Goal: Task Accomplishment & Management: Manage account settings

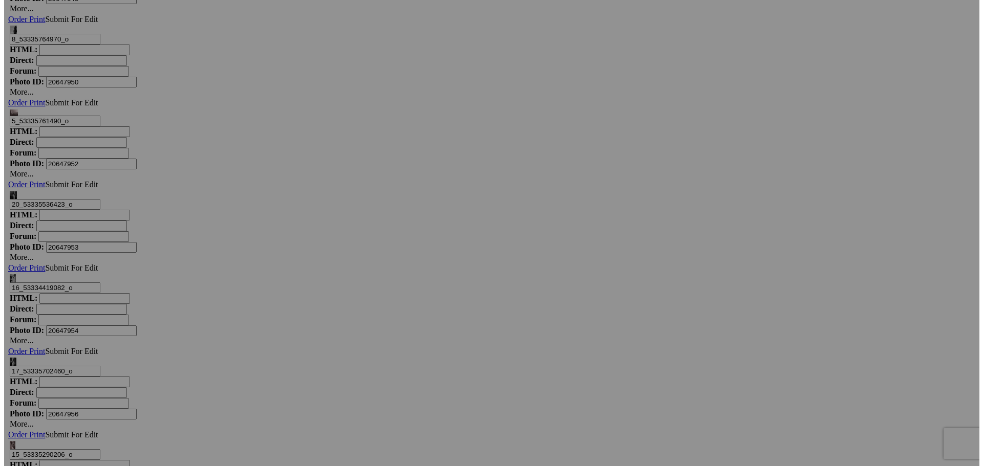
scroll to position [7466, 0]
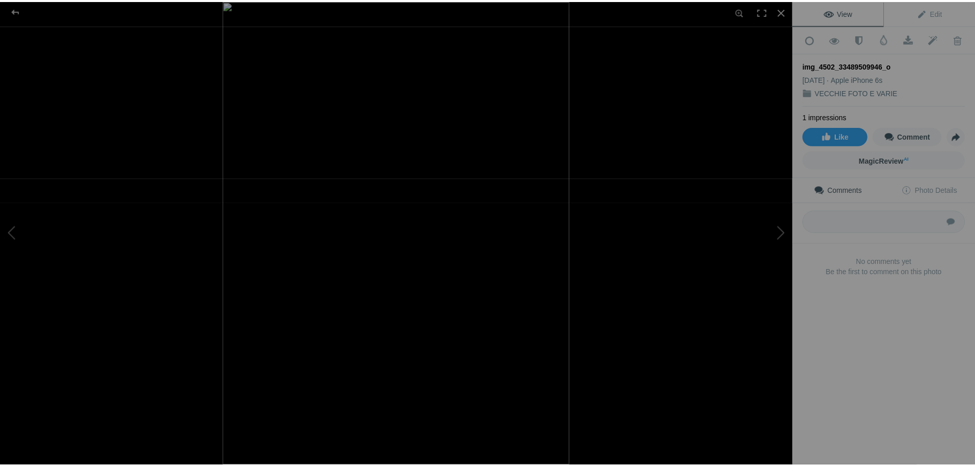
scroll to position [7466, 0]
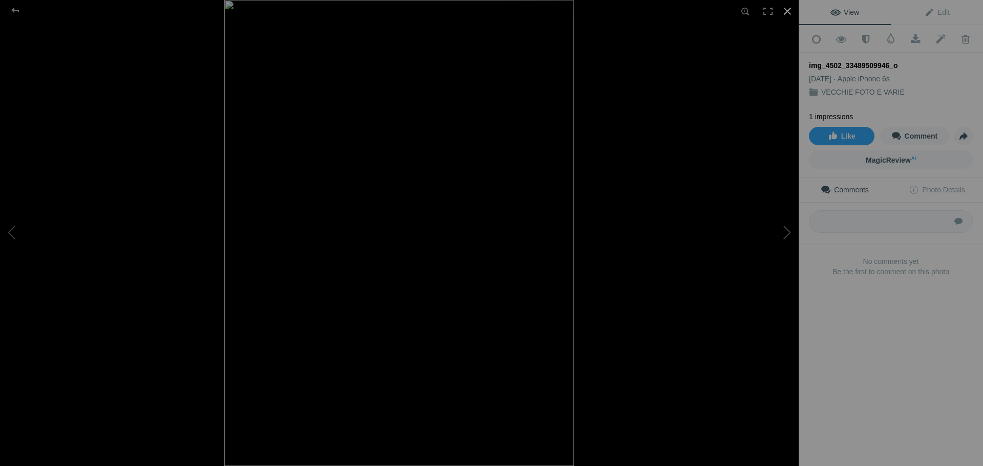
click at [788, 12] on div at bounding box center [787, 11] width 23 height 23
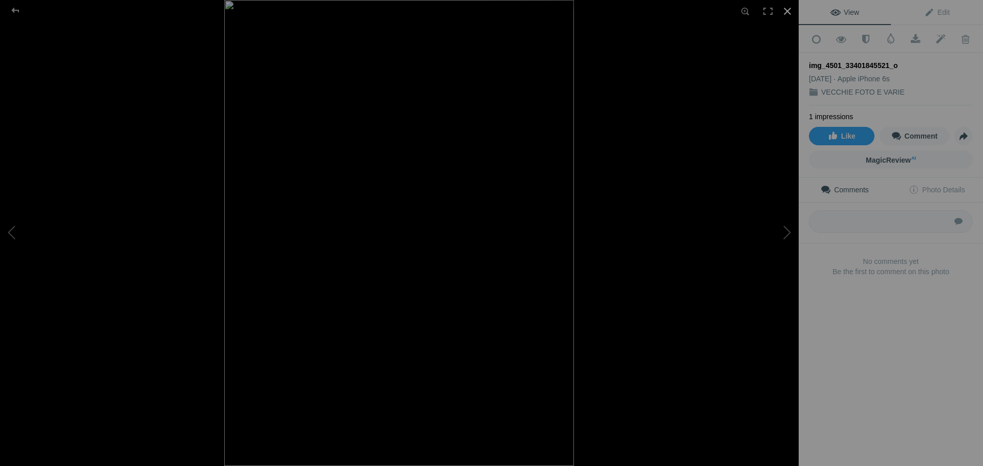
click at [784, 10] on div at bounding box center [787, 11] width 23 height 23
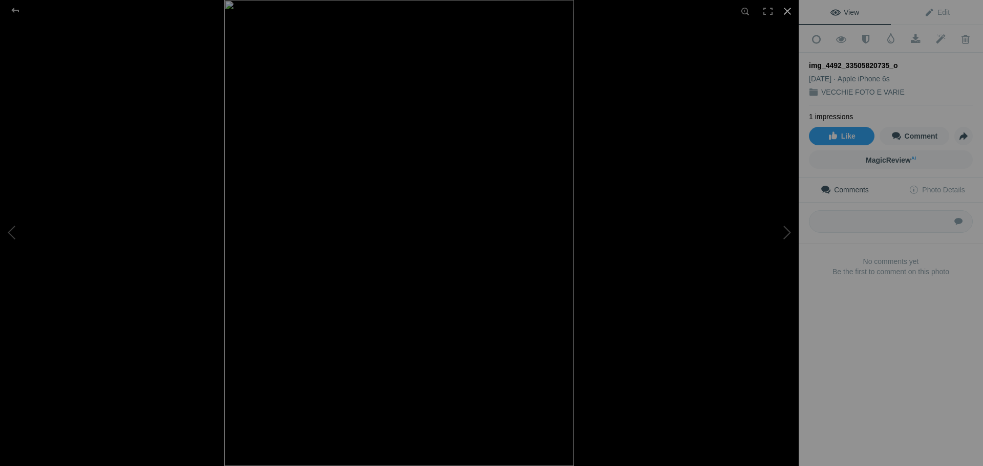
click at [786, 12] on div at bounding box center [787, 11] width 23 height 23
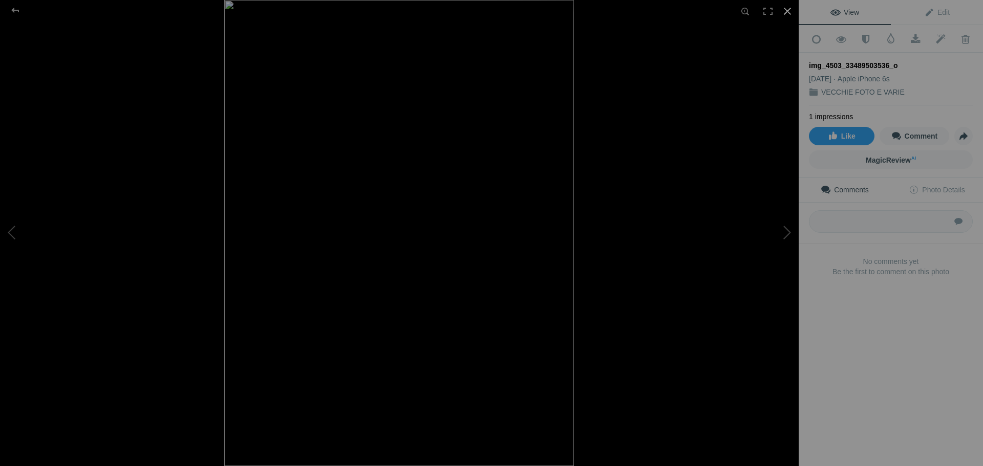
click at [786, 11] on div at bounding box center [787, 11] width 23 height 23
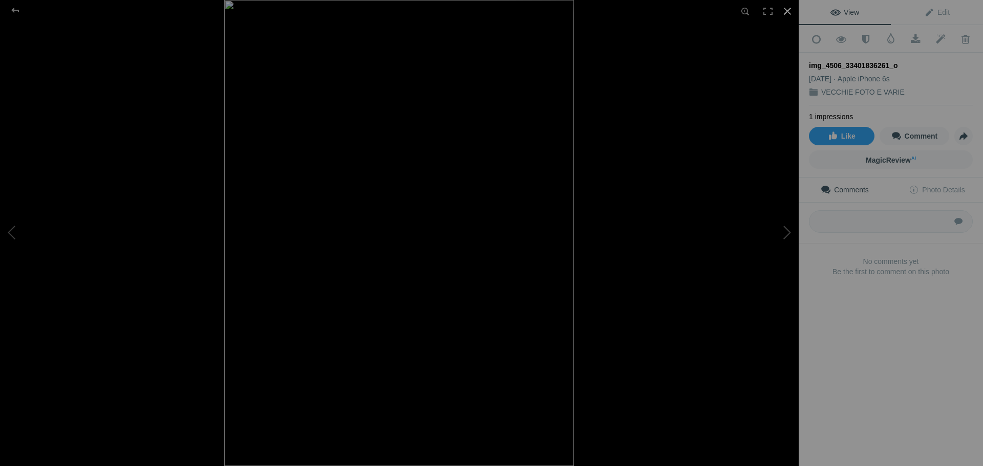
click at [787, 12] on div at bounding box center [787, 11] width 23 height 23
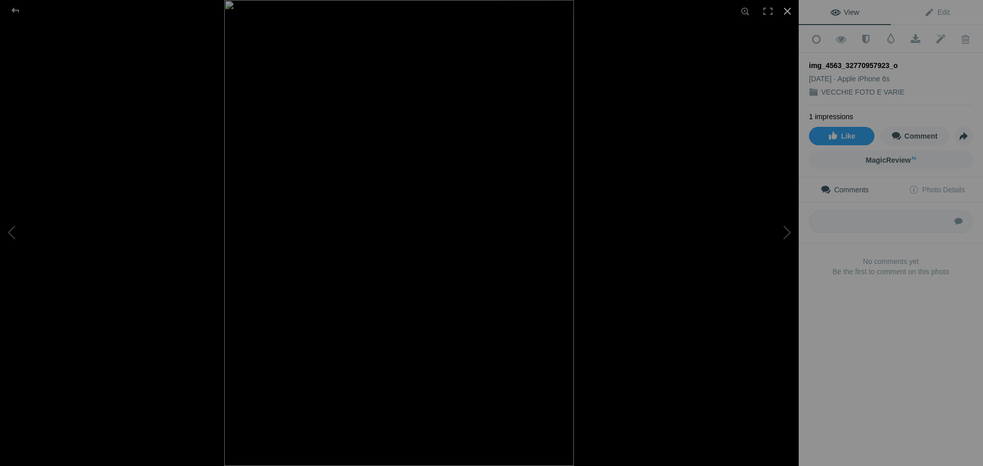
click at [787, 10] on div at bounding box center [787, 11] width 23 height 23
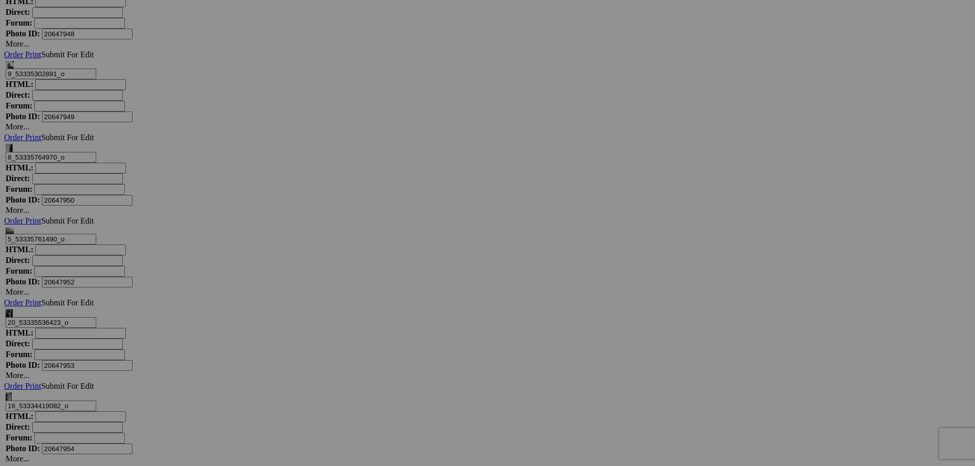
scroll to position [7364, 0]
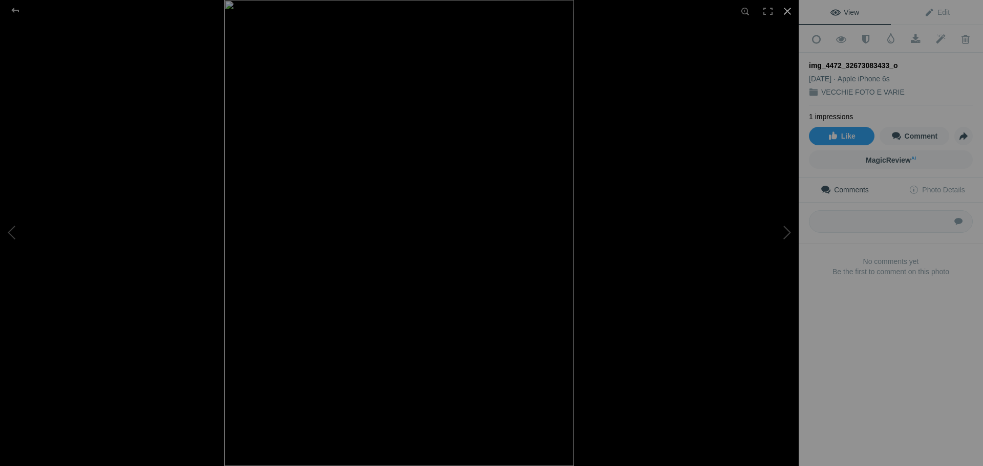
click at [791, 8] on div at bounding box center [787, 11] width 23 height 23
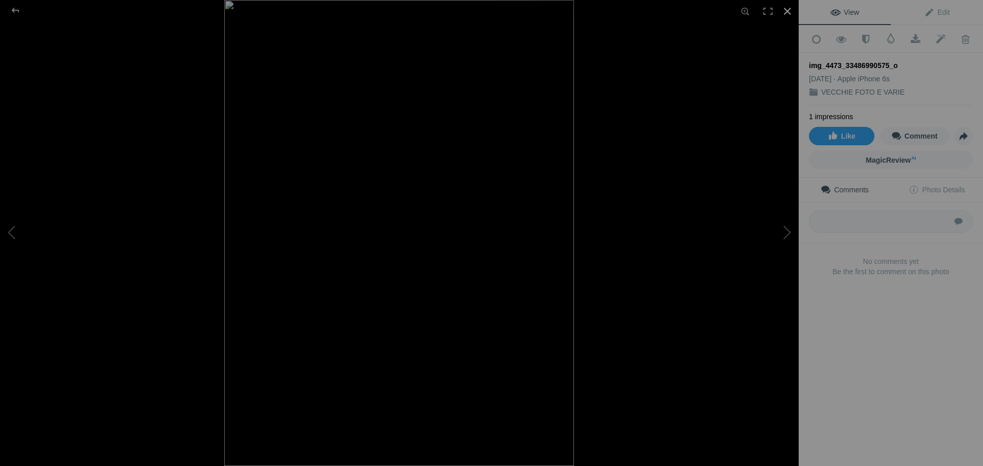
click at [781, 12] on div at bounding box center [787, 11] width 23 height 23
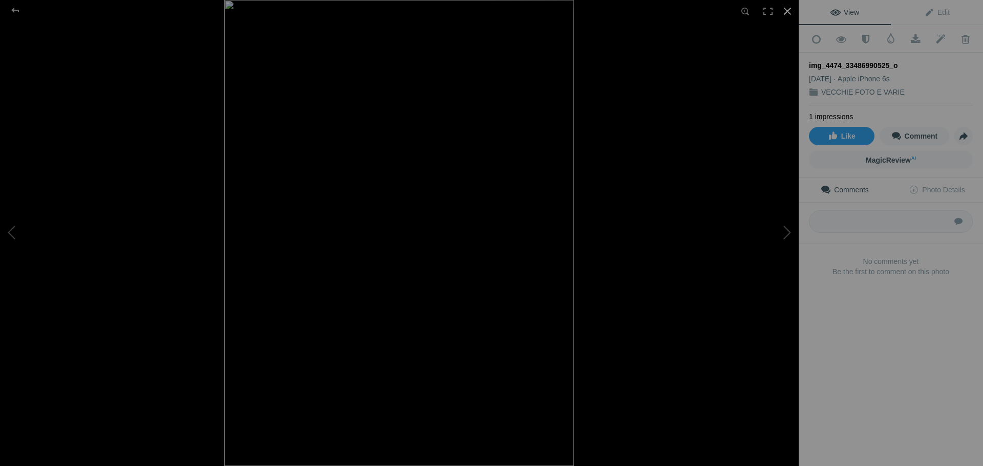
click at [788, 10] on div at bounding box center [787, 11] width 23 height 23
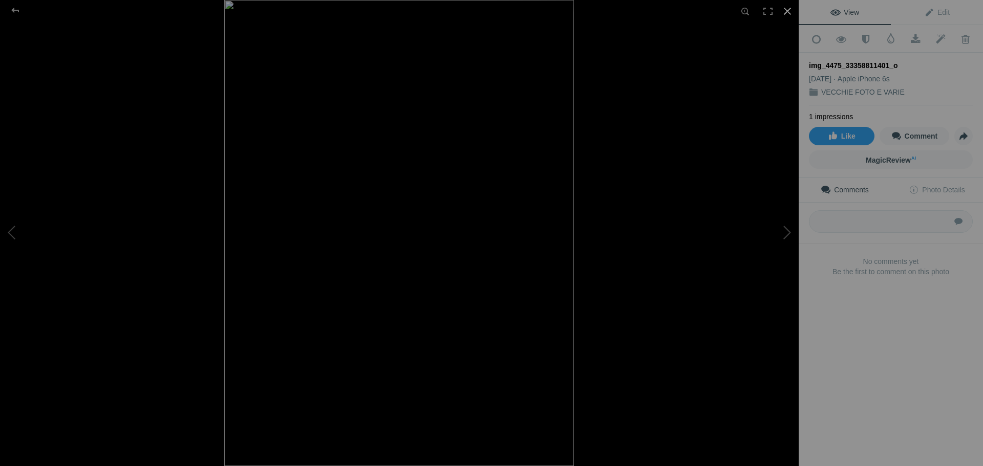
click at [792, 13] on div at bounding box center [787, 11] width 23 height 23
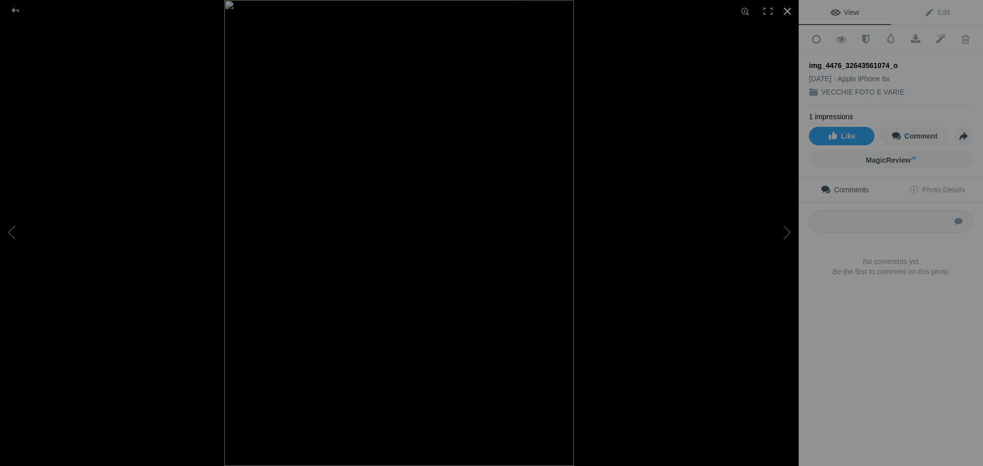
click at [786, 14] on div at bounding box center [787, 11] width 23 height 23
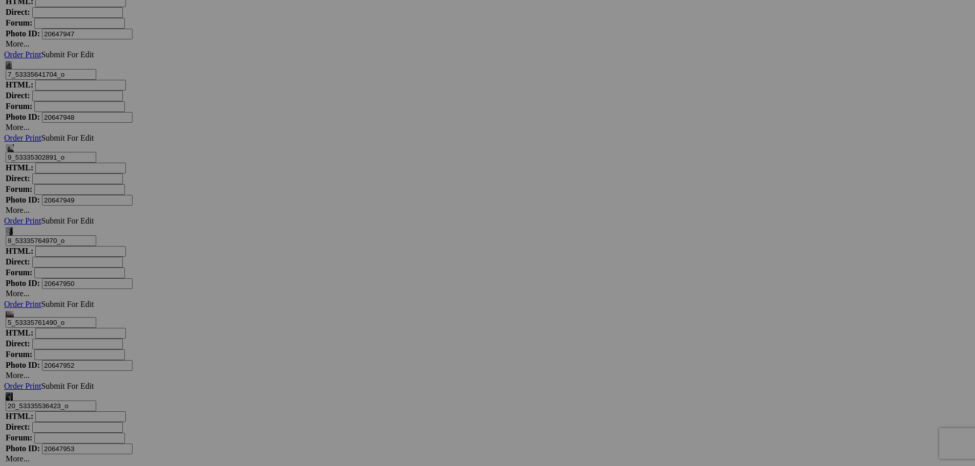
scroll to position [7108, 0]
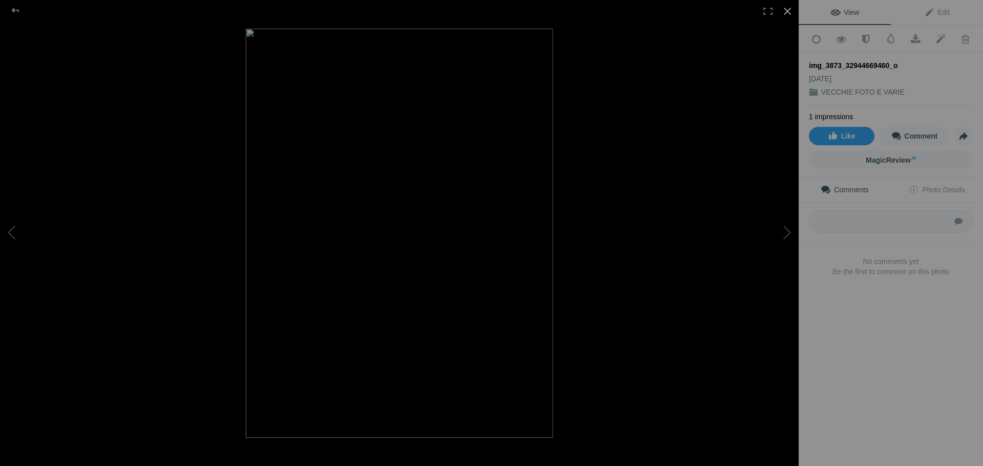
click at [787, 13] on div at bounding box center [787, 11] width 23 height 23
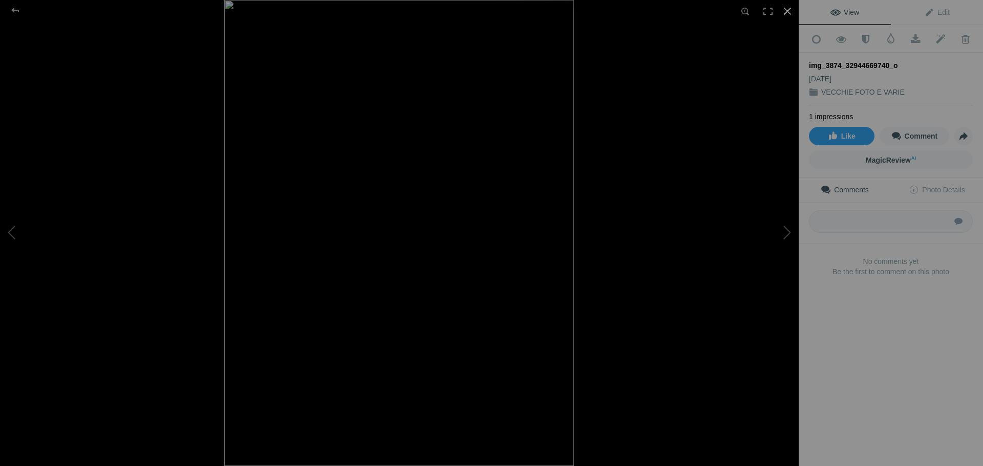
click at [790, 11] on div at bounding box center [787, 11] width 23 height 23
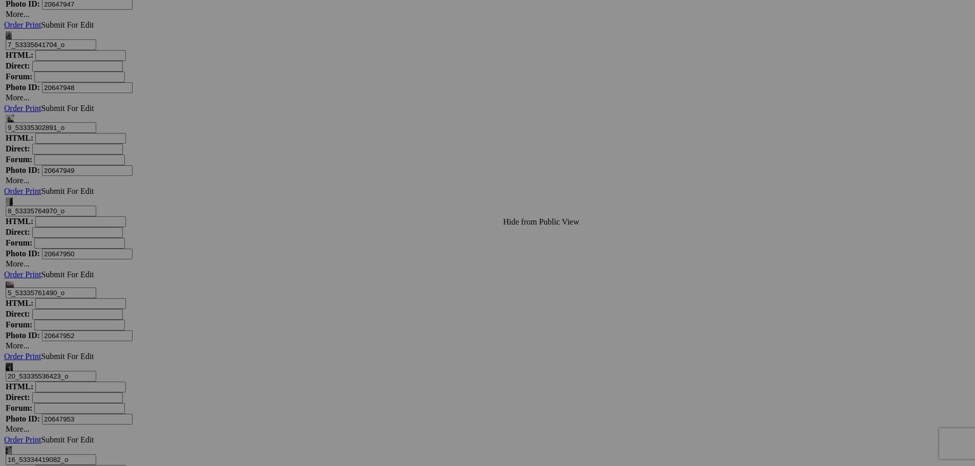
scroll to position [7312, 0]
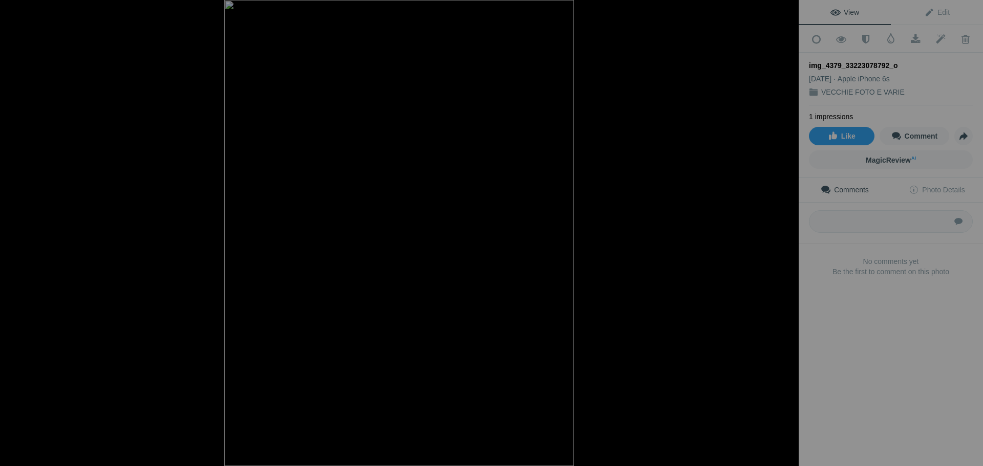
click at [789, 8] on div at bounding box center [787, 11] width 23 height 23
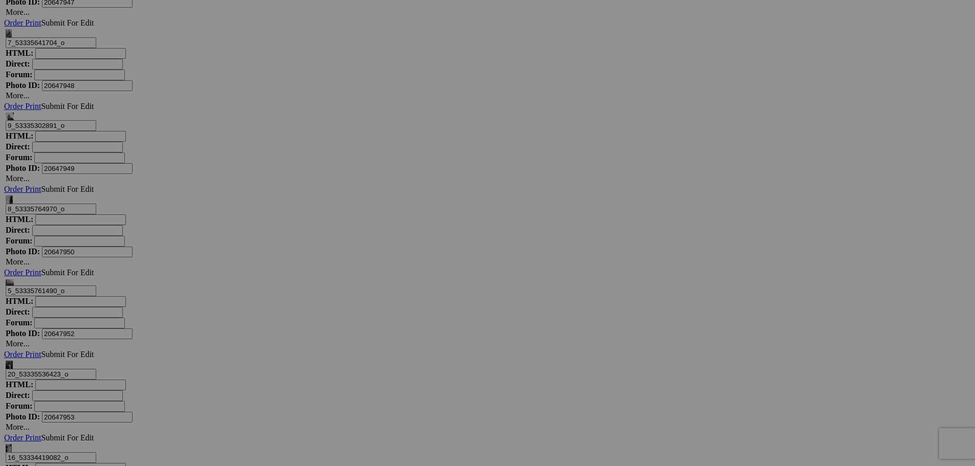
click at [789, 8] on div at bounding box center [779, 11] width 23 height 23
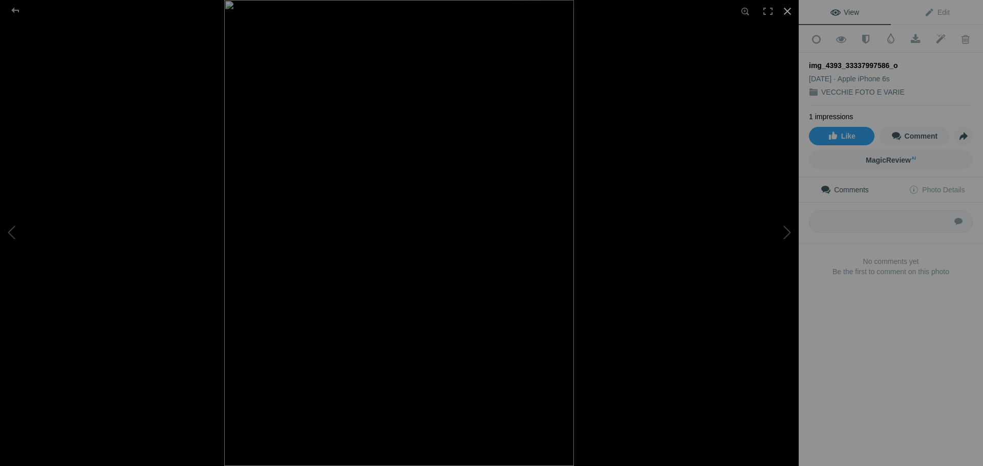
click at [794, 7] on div at bounding box center [787, 11] width 23 height 23
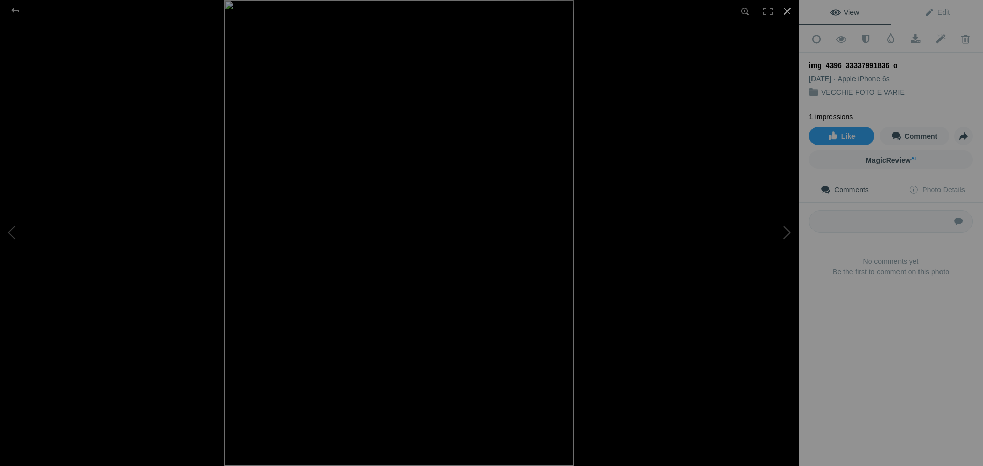
click at [797, 1] on div at bounding box center [787, 11] width 23 height 23
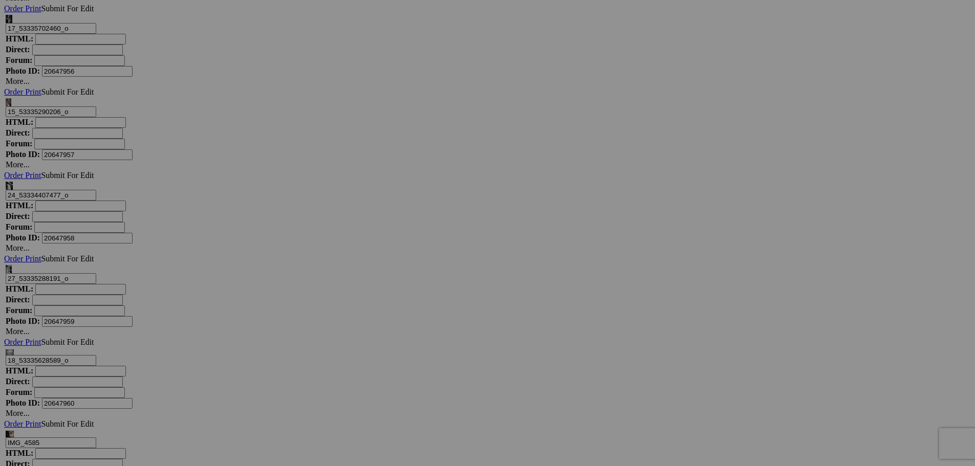
scroll to position [7875, 0]
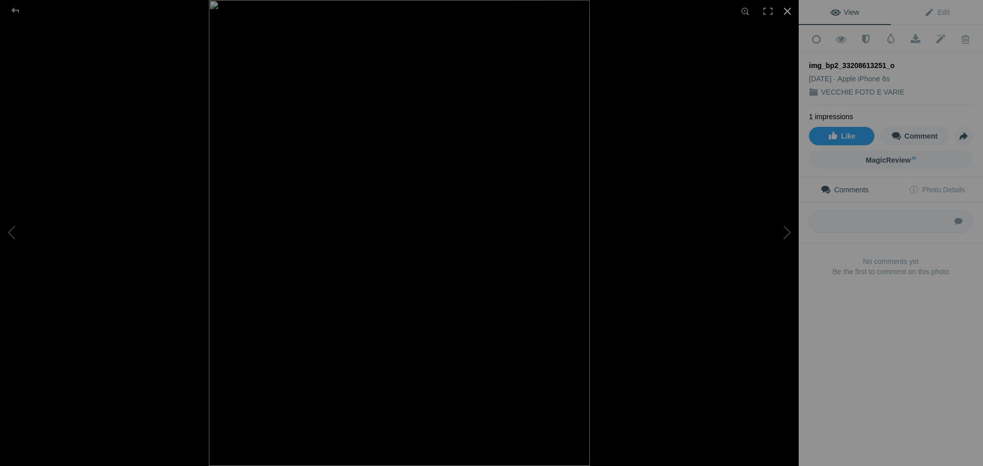
click at [786, 10] on div at bounding box center [787, 11] width 23 height 23
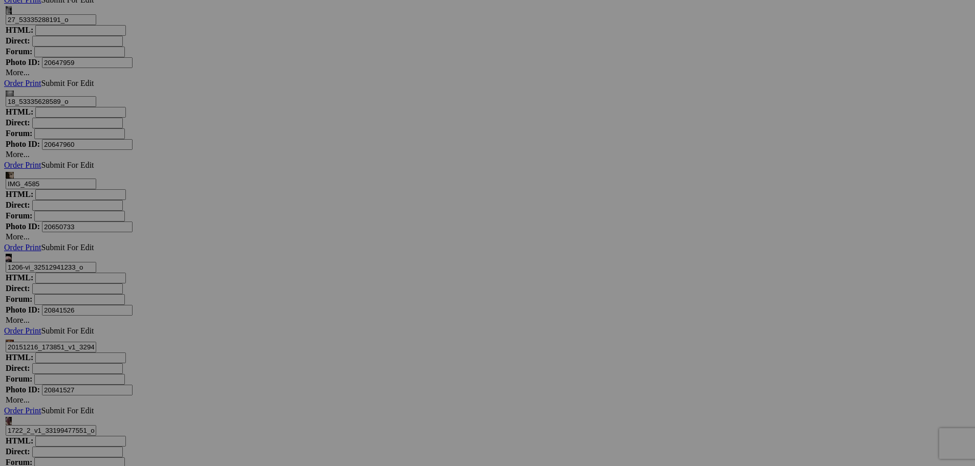
scroll to position [8131, 0]
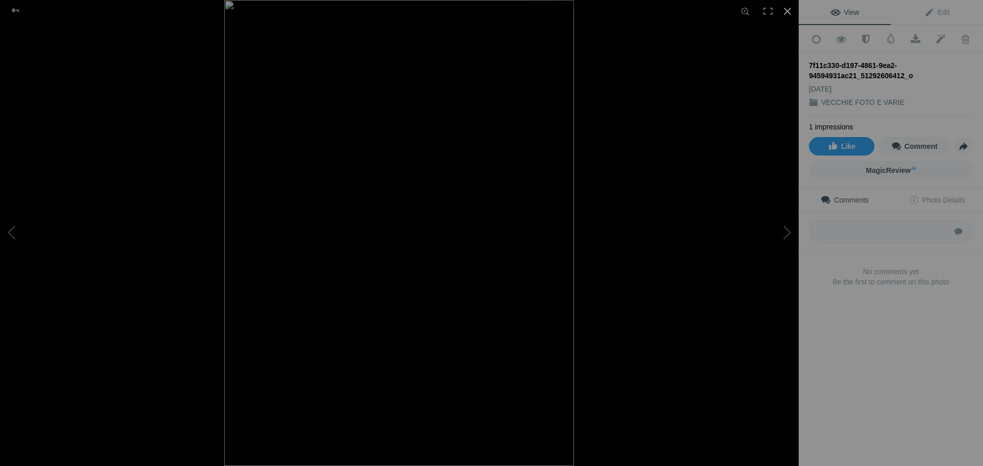
click at [784, 9] on div at bounding box center [787, 11] width 23 height 23
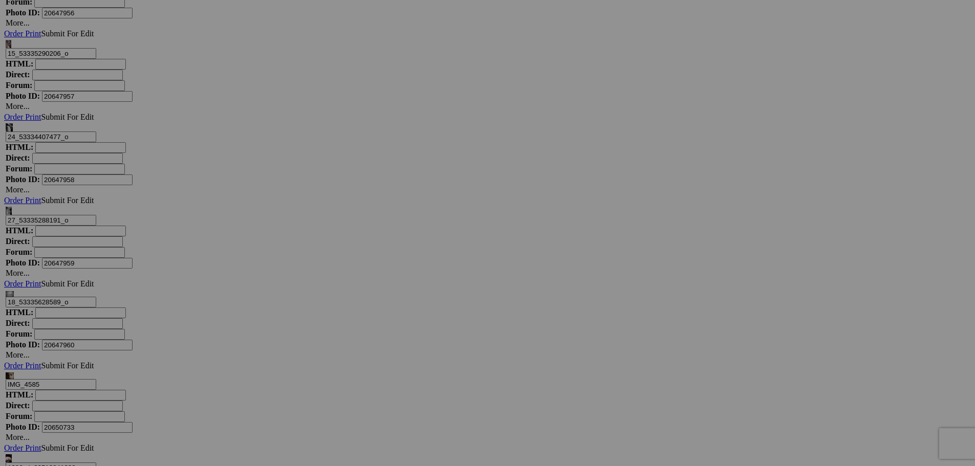
scroll to position [7769, 0]
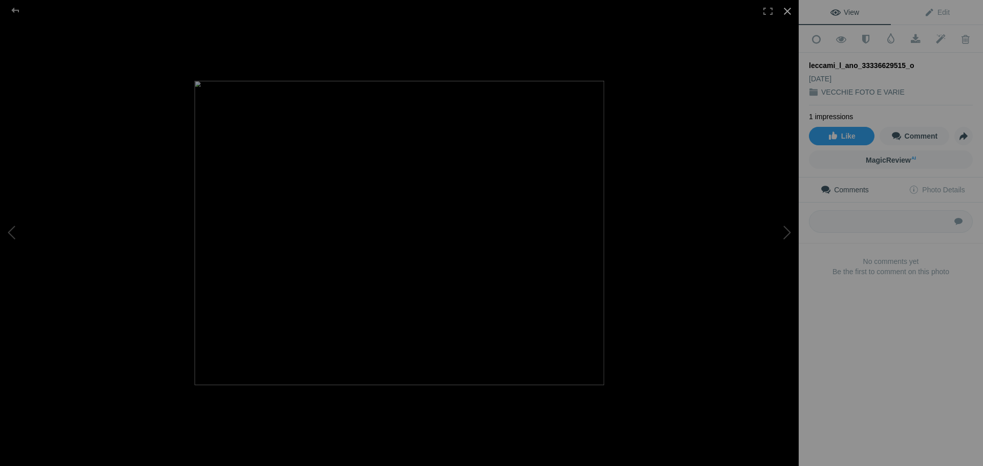
click at [791, 13] on div at bounding box center [787, 11] width 23 height 23
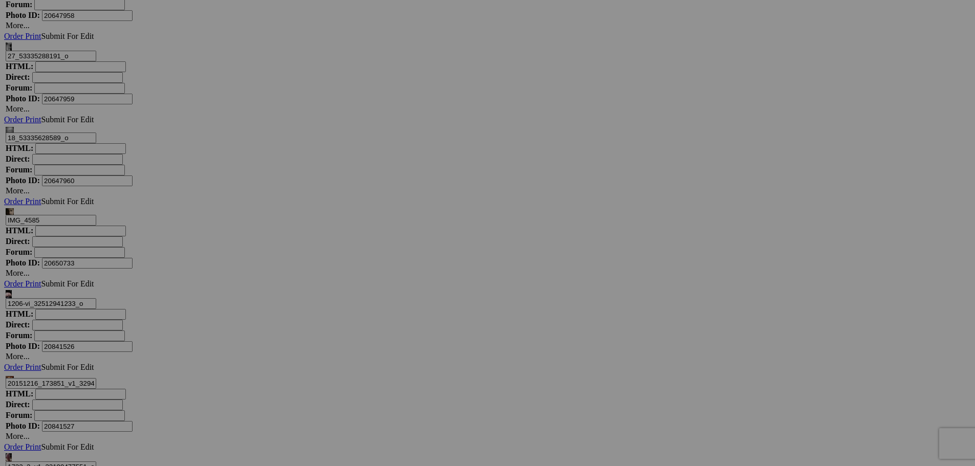
scroll to position [8281, 0]
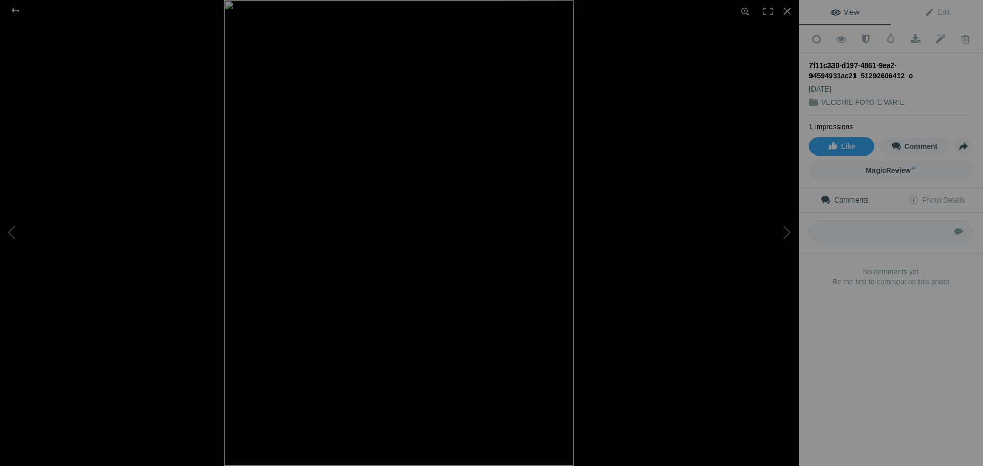
click at [444, 250] on img at bounding box center [399, 233] width 350 height 466
click at [681, 238] on img at bounding box center [399, 213] width 768 height 1023
click at [787, 10] on div at bounding box center [787, 11] width 23 height 23
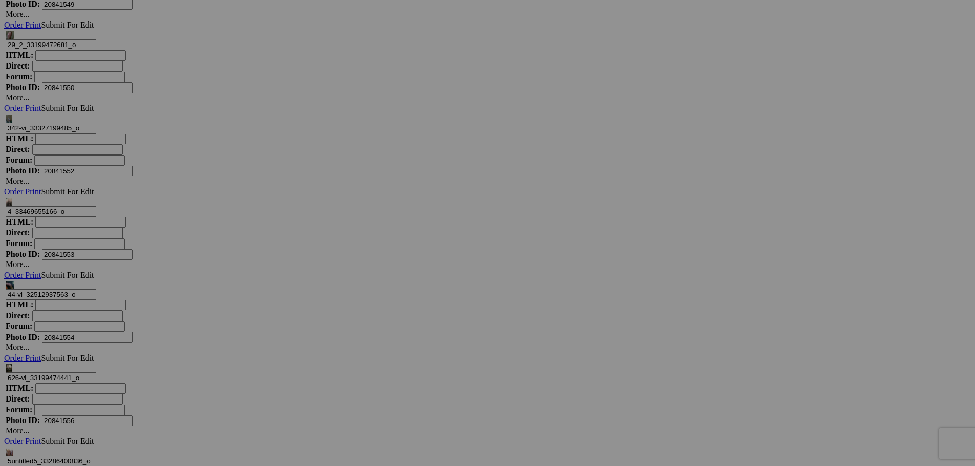
scroll to position [9254, 0]
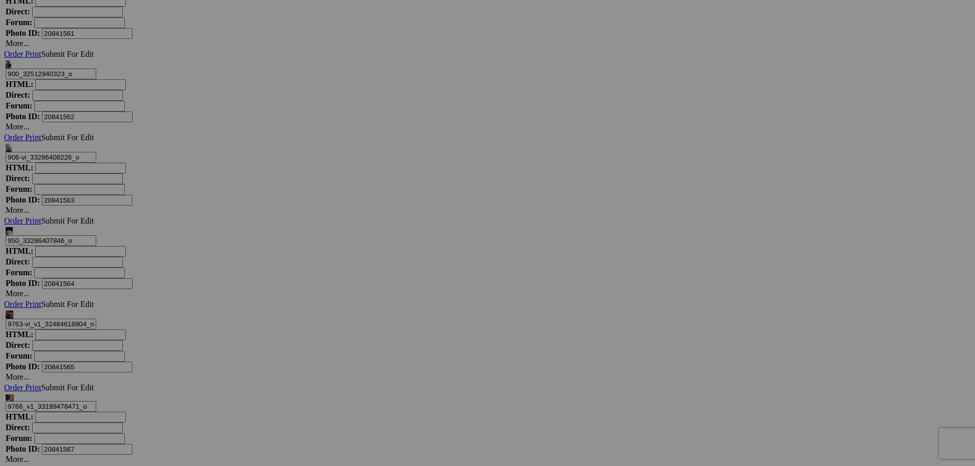
scroll to position [10022, 0]
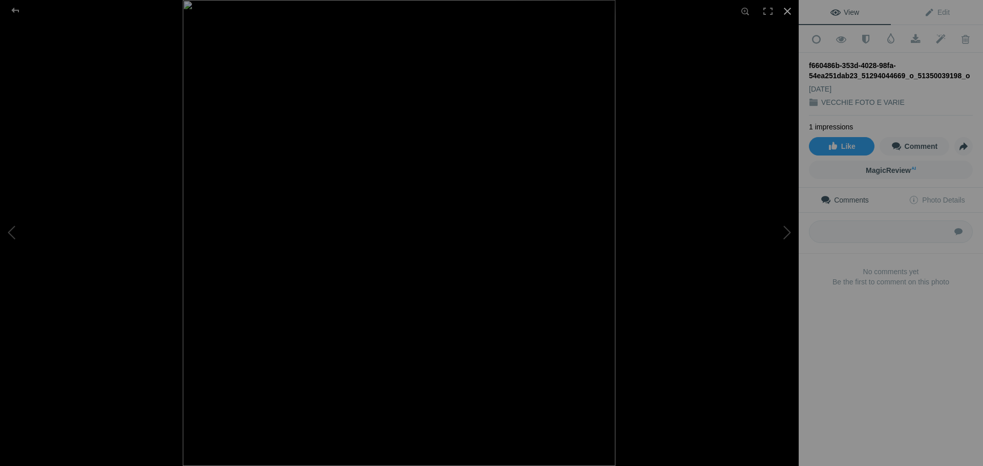
click at [787, 10] on div at bounding box center [787, 11] width 23 height 23
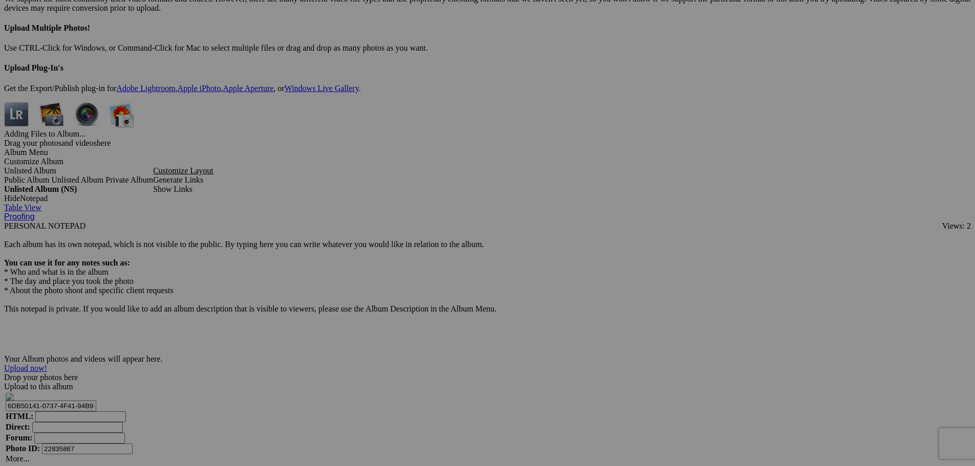
scroll to position [0, 0]
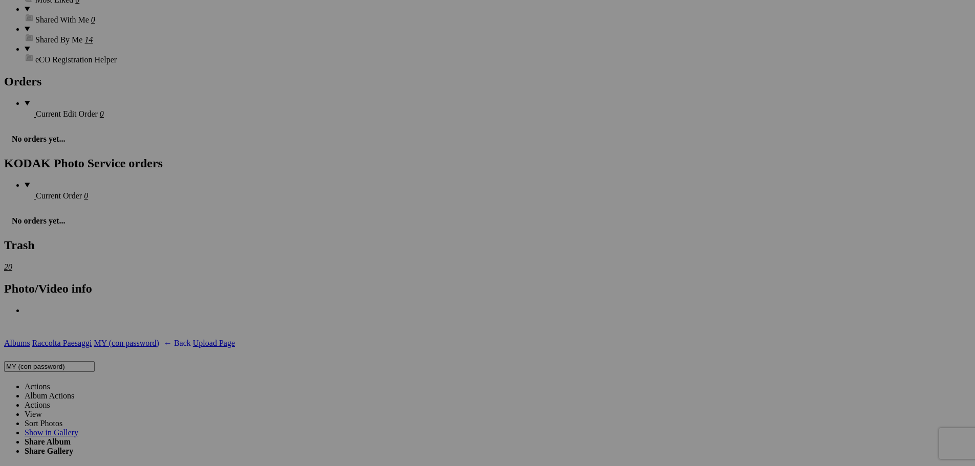
scroll to position [2727, 0]
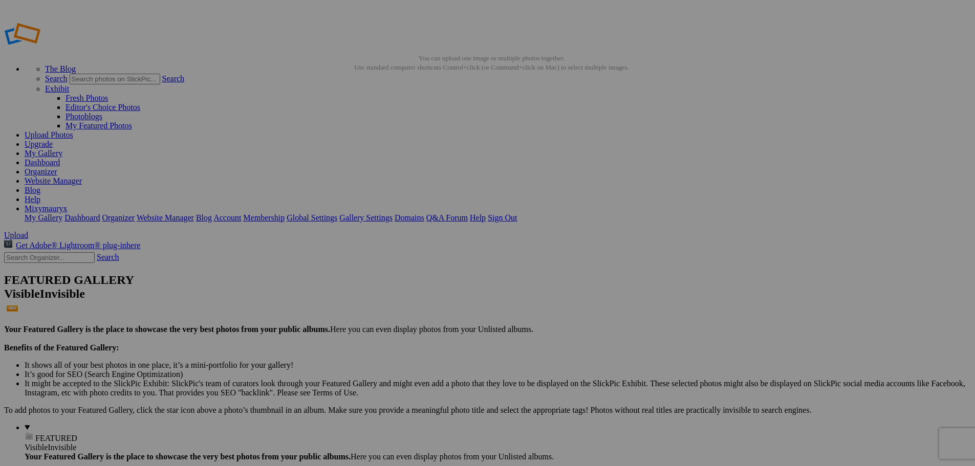
click at [420, 305] on span "Yes" at bounding box center [414, 309] width 12 height 9
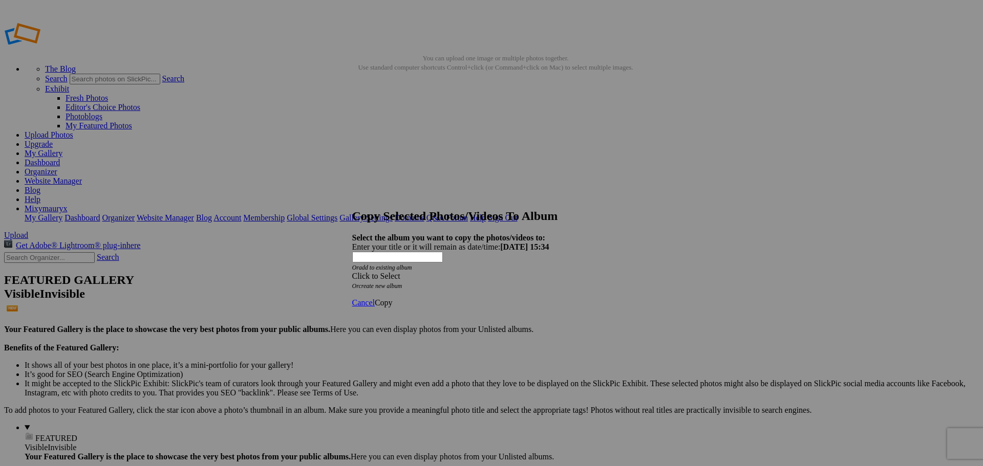
click at [453, 272] on div "Click to Select" at bounding box center [487, 276] width 271 height 9
click at [414, 305] on link "PRIVATO" at bounding box center [412, 300] width 33 height 9
click at [393, 298] on link "Copy" at bounding box center [384, 302] width 18 height 9
click at [385, 270] on span "Ok" at bounding box center [380, 266] width 10 height 9
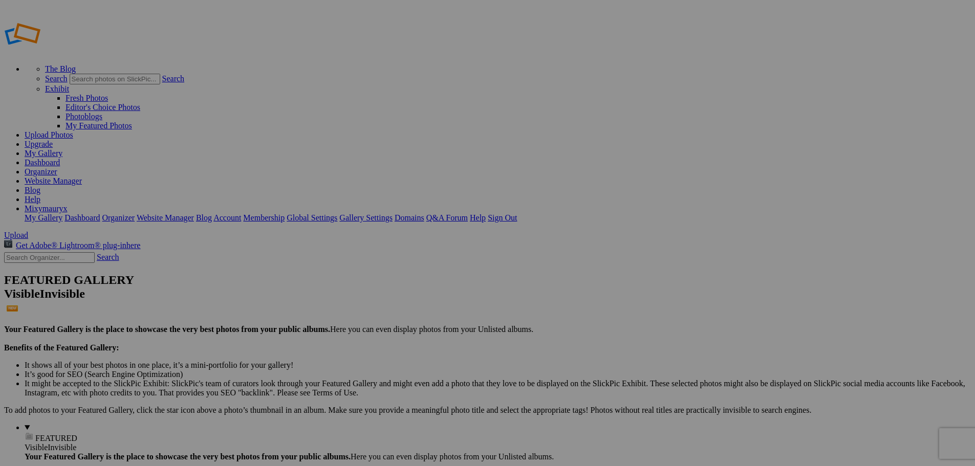
type input "PRIVATO"
drag, startPoint x: 338, startPoint y: 200, endPoint x: 452, endPoint y: 201, distance: 113.7
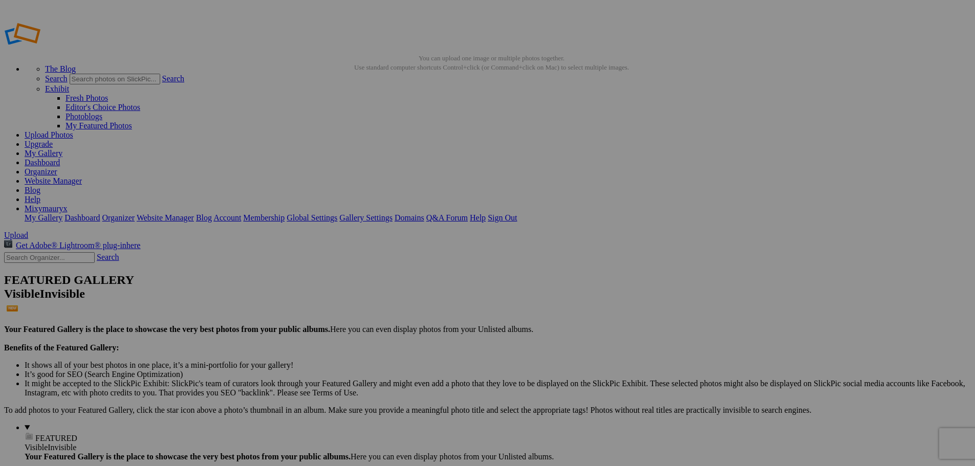
type input "178"
drag, startPoint x: 247, startPoint y: 196, endPoint x: 357, endPoint y: 200, distance: 110.1
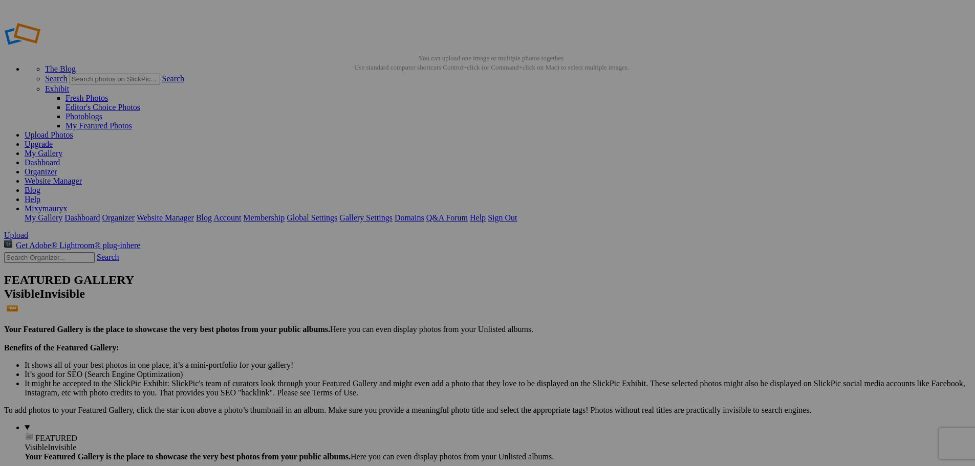
scroll to position [0, 0]
type input "179"
drag, startPoint x: 429, startPoint y: 30, endPoint x: 435, endPoint y: 34, distance: 7.4
drag, startPoint x: 429, startPoint y: 199, endPoint x: 440, endPoint y: 199, distance: 10.8
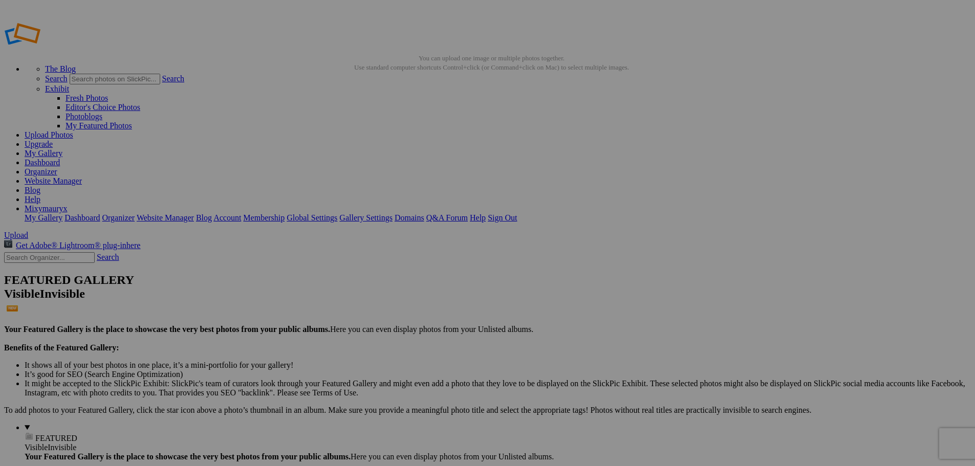
scroll to position [0, 46]
drag, startPoint x: 431, startPoint y: 197, endPoint x: 573, endPoint y: 204, distance: 142.0
type input "180"
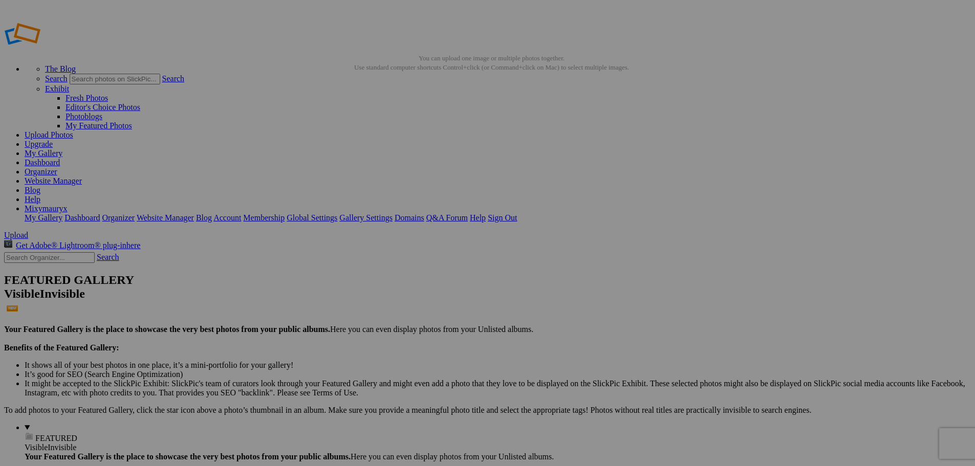
drag, startPoint x: 521, startPoint y: 197, endPoint x: 630, endPoint y: 196, distance: 109.6
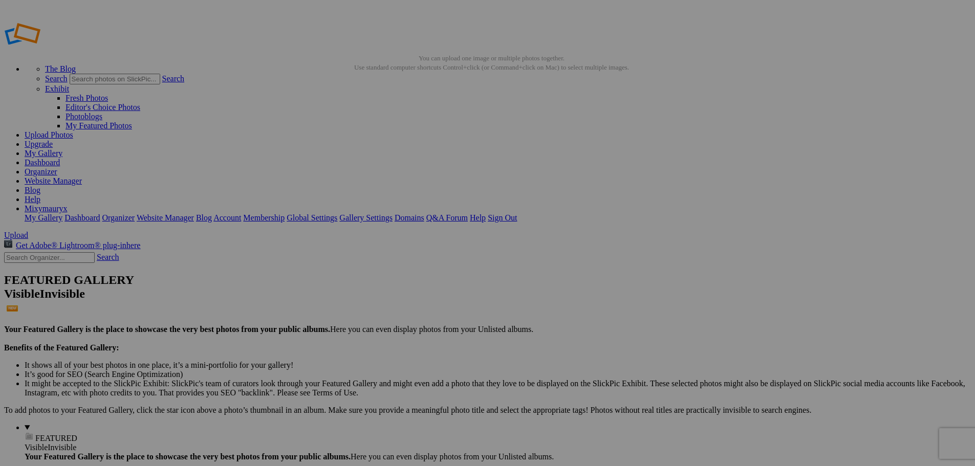
type input "181"
drag, startPoint x: 612, startPoint y: 199, endPoint x: 730, endPoint y: 200, distance: 118.3
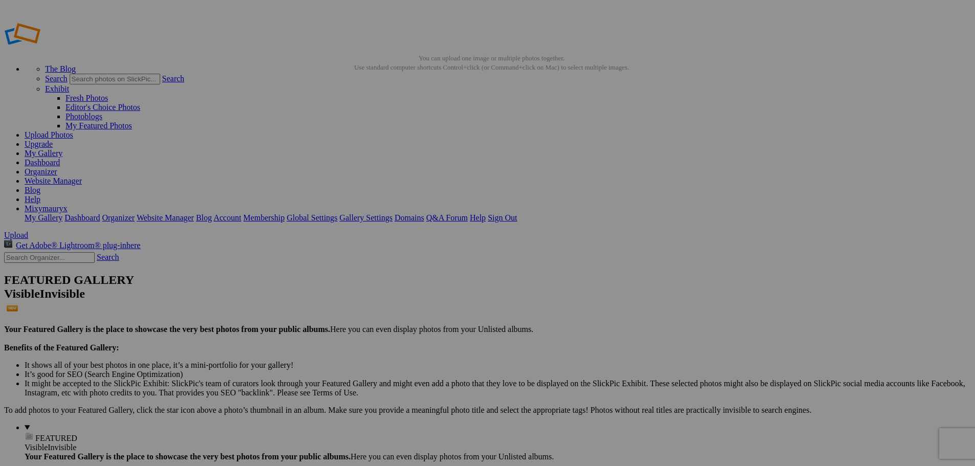
scroll to position [0, 0]
type input "182"
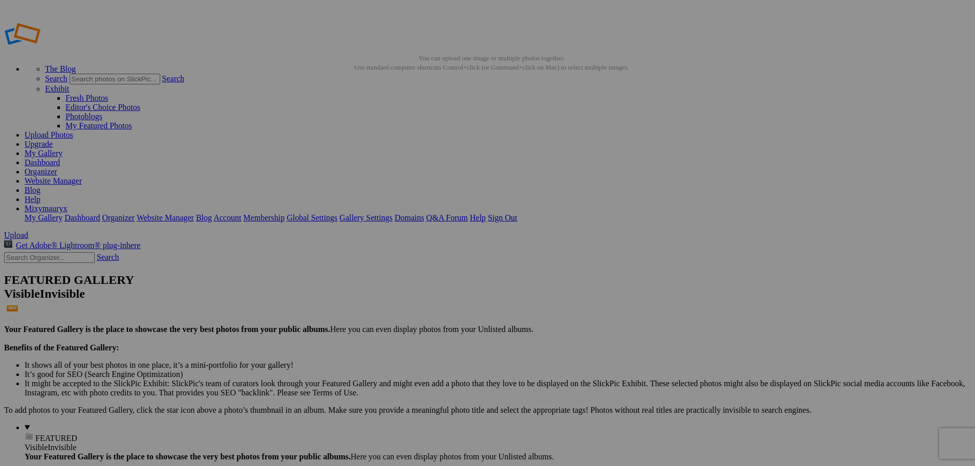
drag, startPoint x: 703, startPoint y: 199, endPoint x: 815, endPoint y: 198, distance: 111.6
type input "183"
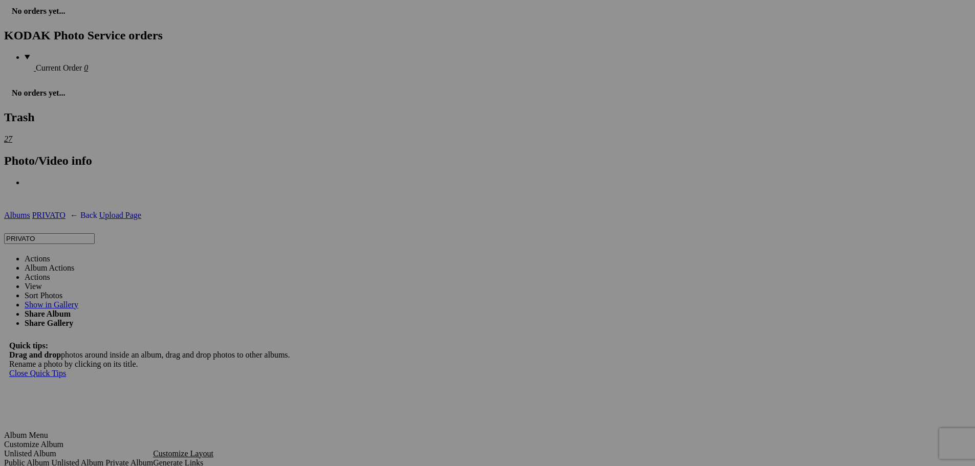
scroll to position [2290, 0]
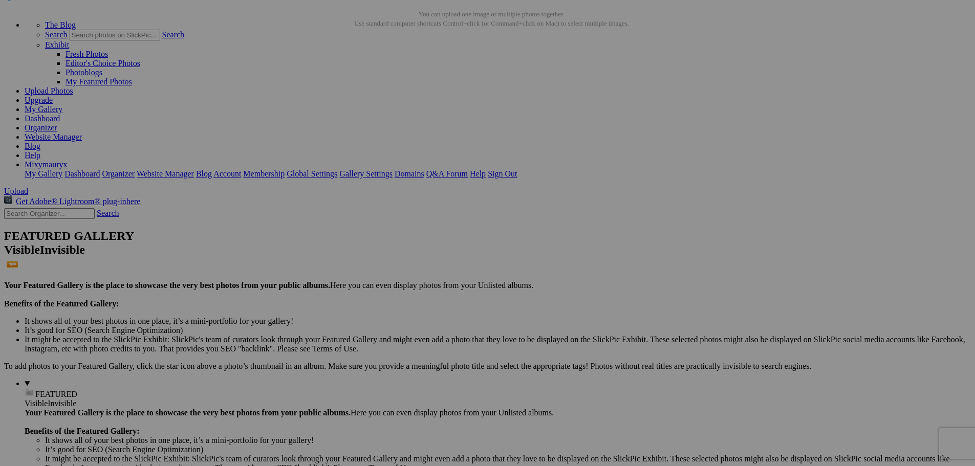
scroll to position [0, 0]
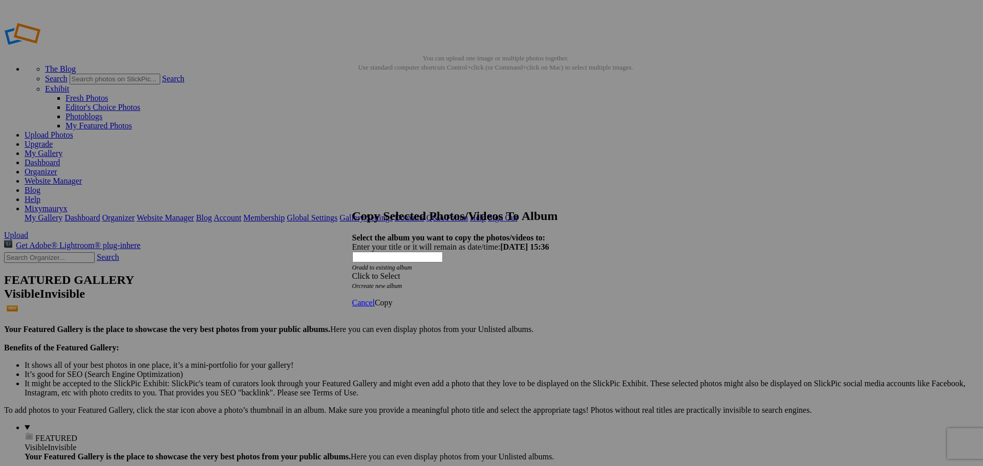
click at [456, 272] on div "Click to Select" at bounding box center [487, 276] width 271 height 9
click at [429, 277] on link "Raccolta Paesaggi" at bounding box center [426, 272] width 60 height 9
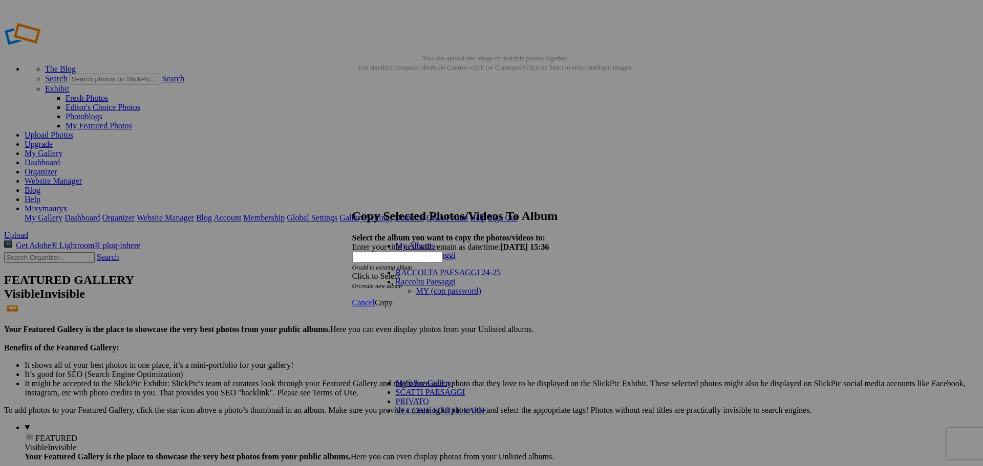
click at [416, 287] on link "MY (con password)" at bounding box center [448, 291] width 65 height 9
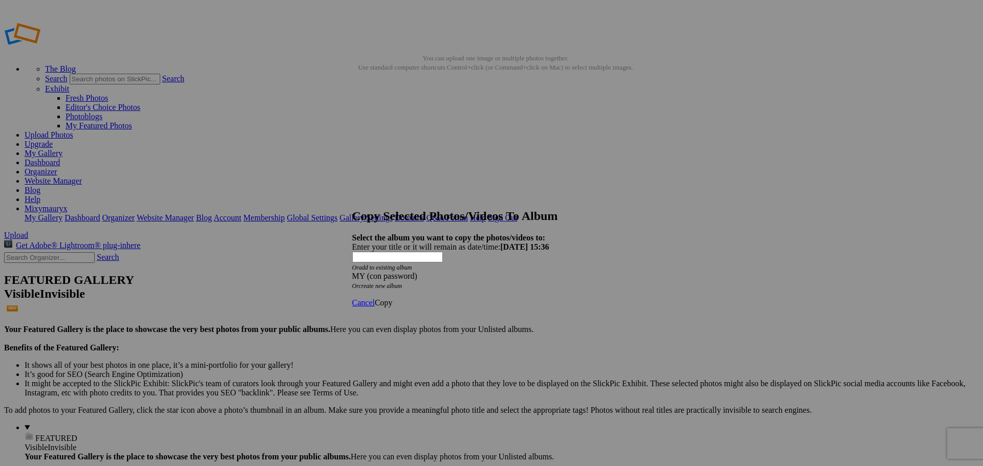
click at [393, 298] on span "Copy" at bounding box center [384, 302] width 18 height 9
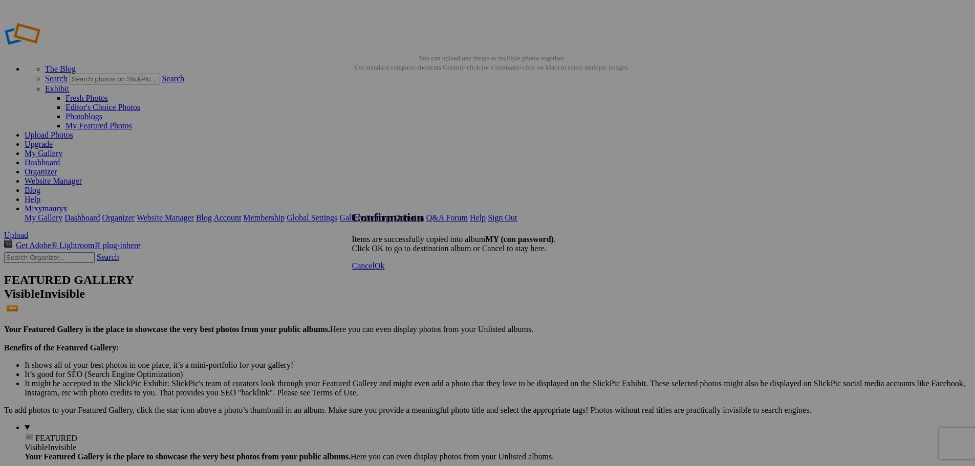
click at [385, 270] on span "Ok" at bounding box center [380, 266] width 10 height 9
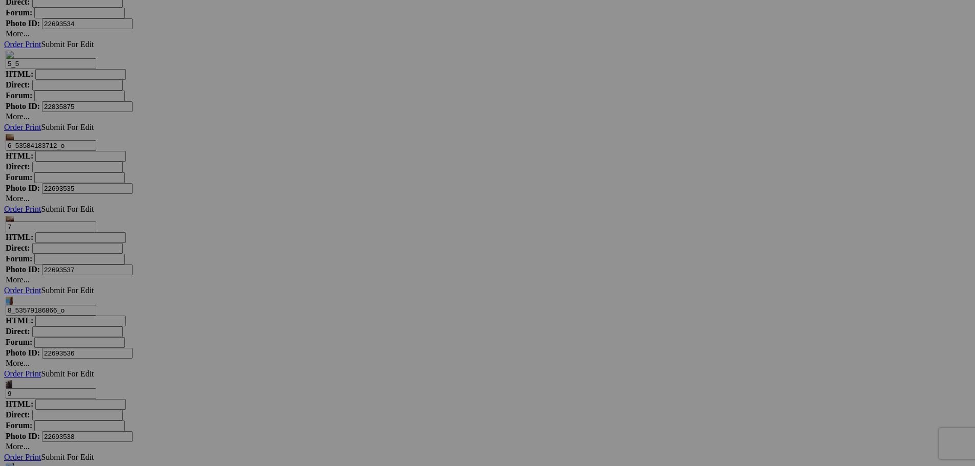
scroll to position [2642, 0]
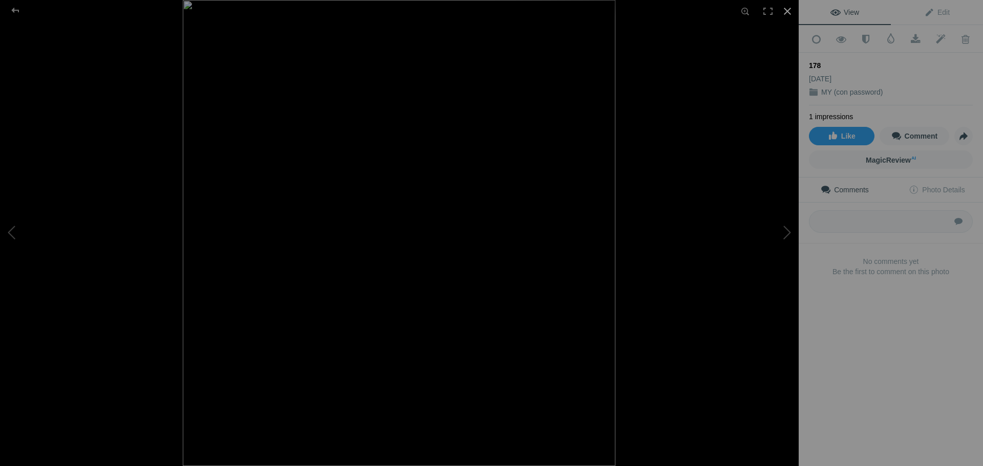
click at [788, 11] on div at bounding box center [787, 11] width 23 height 23
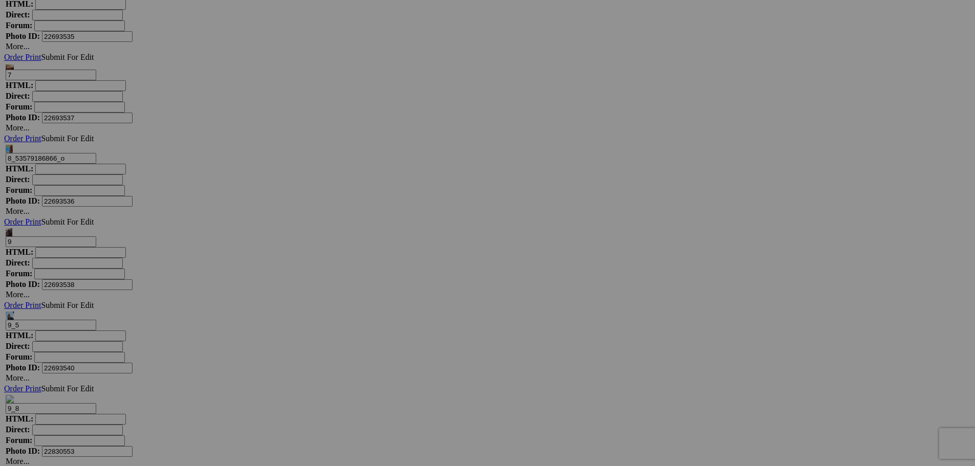
scroll to position [2810, 0]
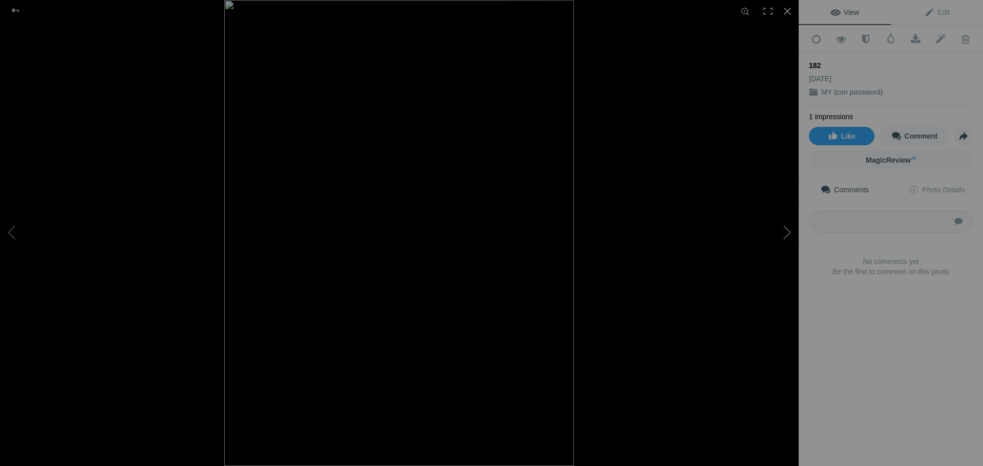
click at [783, 232] on button at bounding box center [760, 233] width 77 height 168
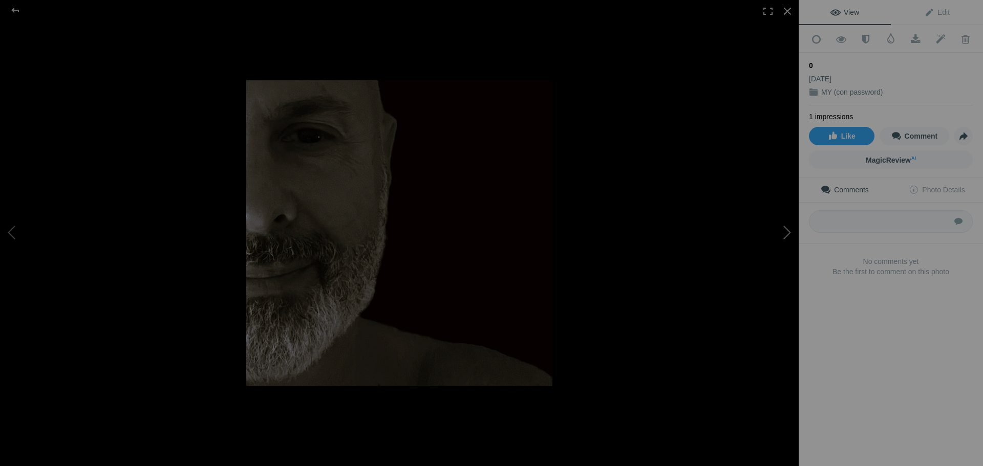
click at [783, 232] on button at bounding box center [760, 233] width 77 height 168
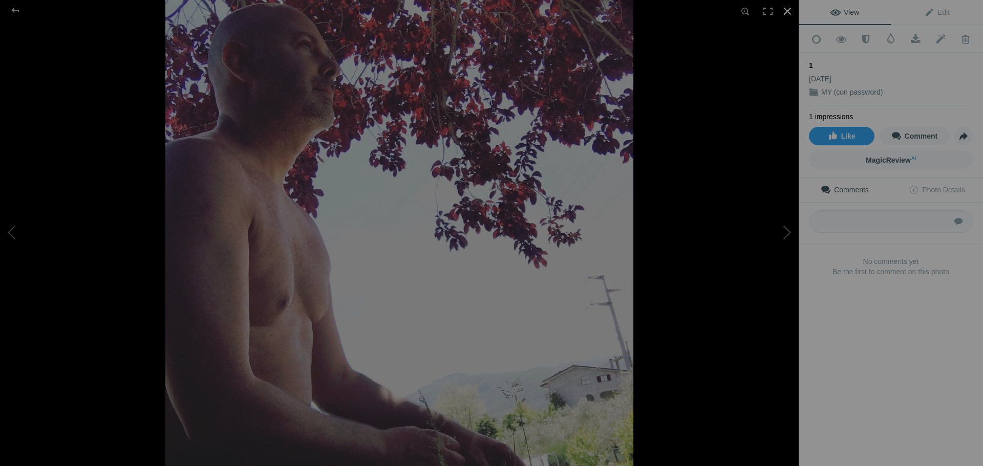
click at [783, 8] on div at bounding box center [787, 11] width 23 height 23
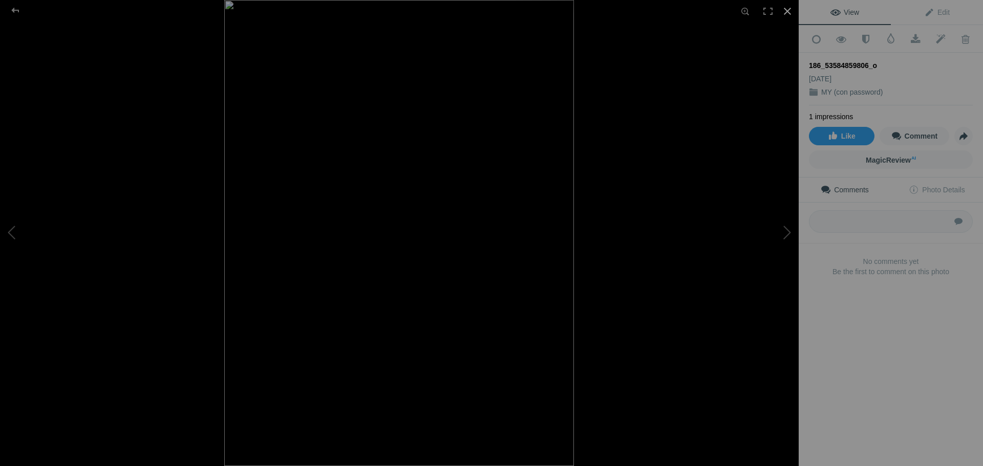
click at [785, 9] on div at bounding box center [787, 11] width 23 height 23
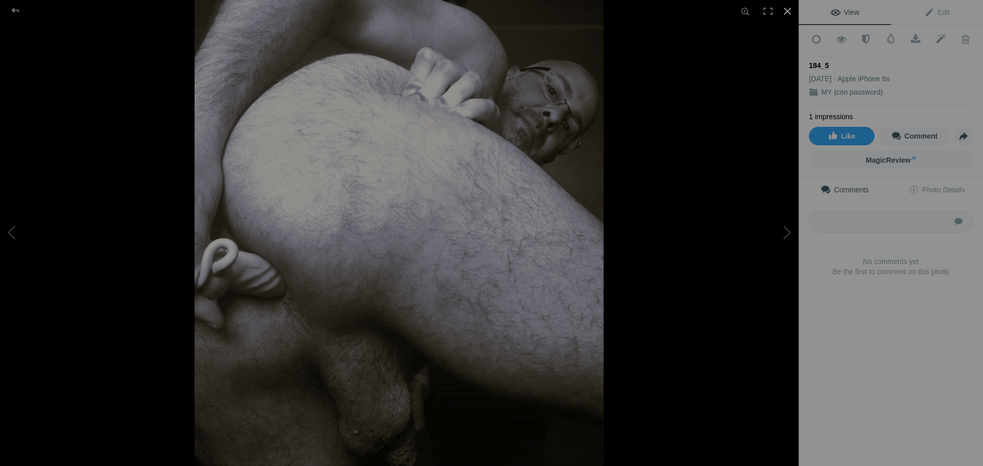
click at [784, 10] on div at bounding box center [787, 11] width 23 height 23
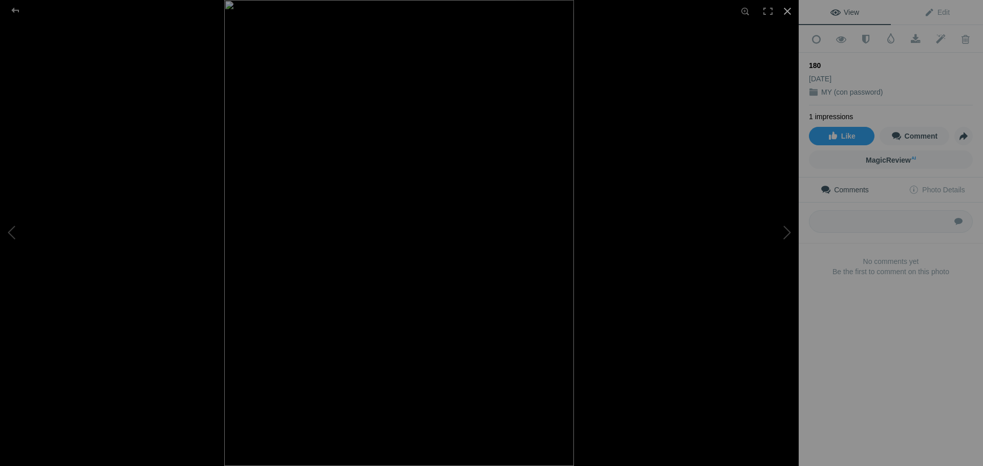
click at [786, 7] on div at bounding box center [787, 11] width 23 height 23
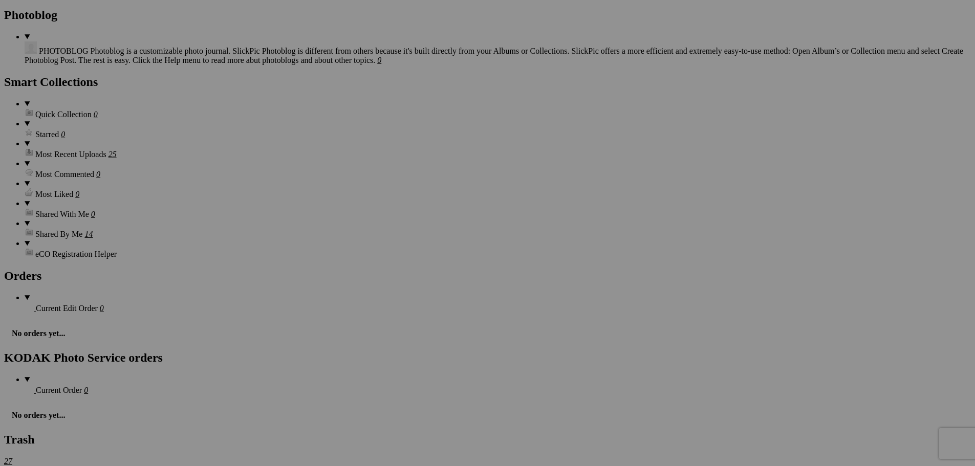
scroll to position [0, 0]
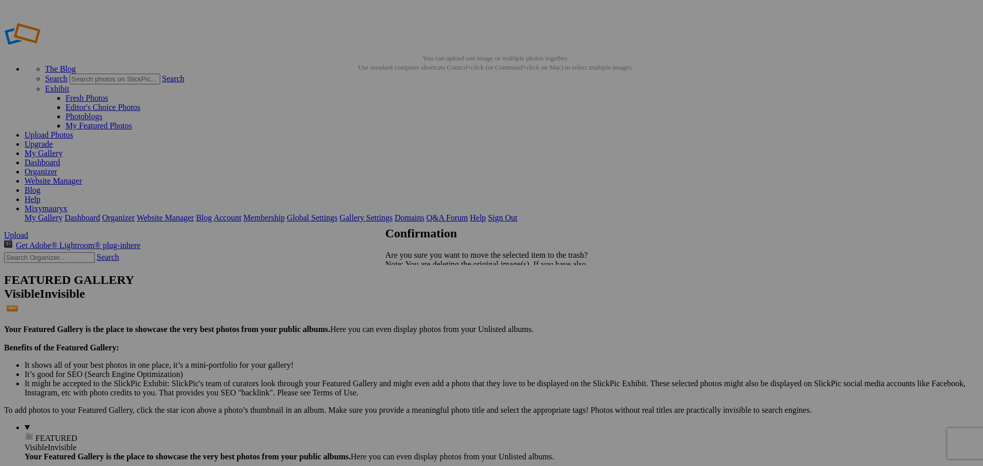
click at [420, 298] on span "Yes" at bounding box center [414, 300] width 12 height 9
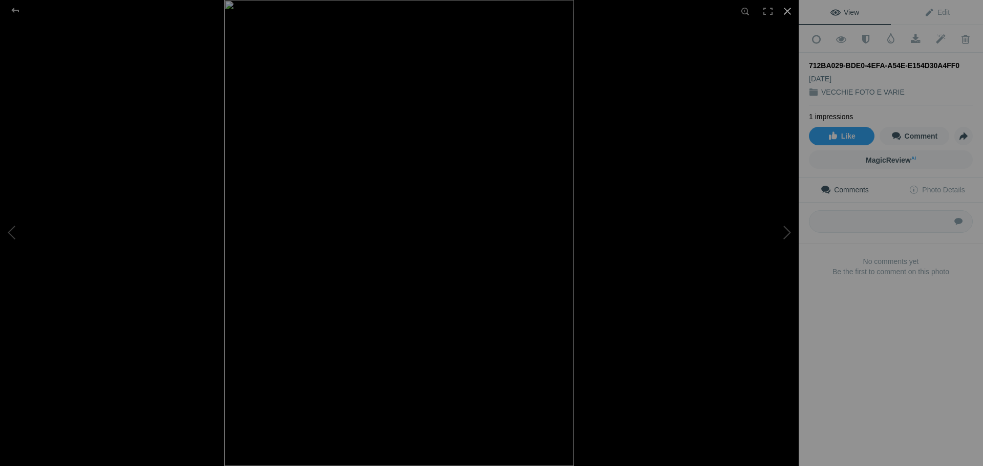
click at [788, 12] on div at bounding box center [787, 11] width 23 height 23
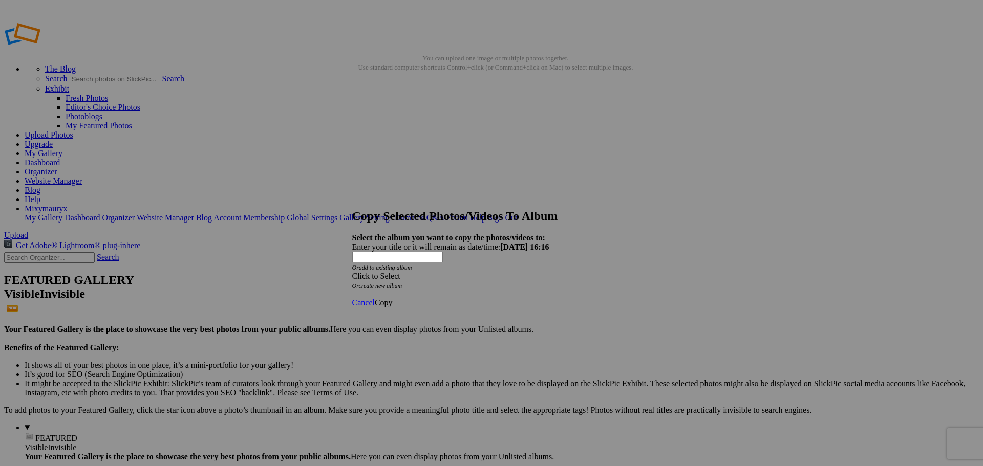
click at [468, 272] on div "Click to Select" at bounding box center [487, 276] width 271 height 9
click at [419, 305] on link "PRIVATO" at bounding box center [412, 300] width 33 height 9
click at [393, 298] on link "Copy" at bounding box center [384, 302] width 18 height 9
click at [385, 270] on span "Ok" at bounding box center [380, 266] width 10 height 9
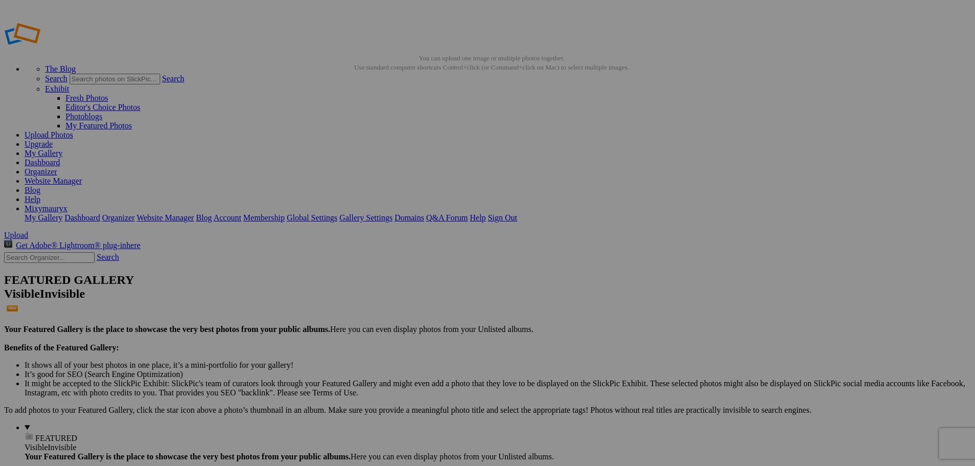
scroll to position [0, 44]
drag, startPoint x: 248, startPoint y: 198, endPoint x: 442, endPoint y: 200, distance: 193.5
type input "41"
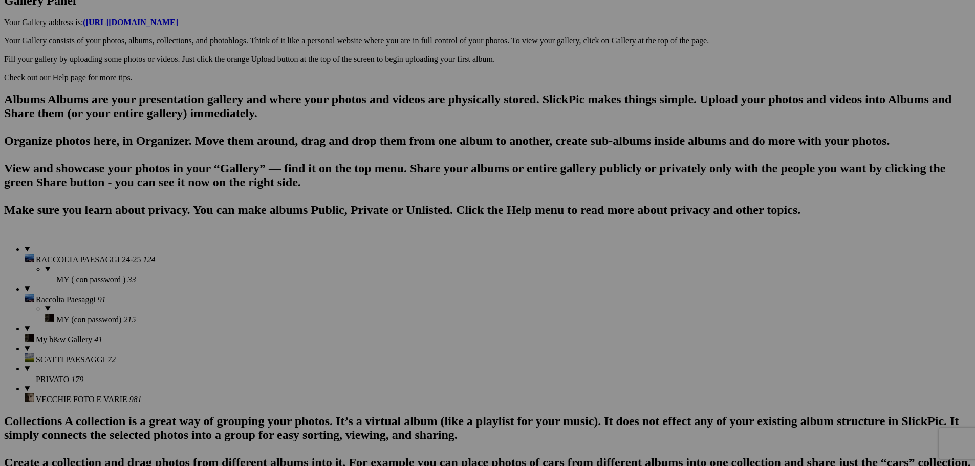
scroll to position [666, 0]
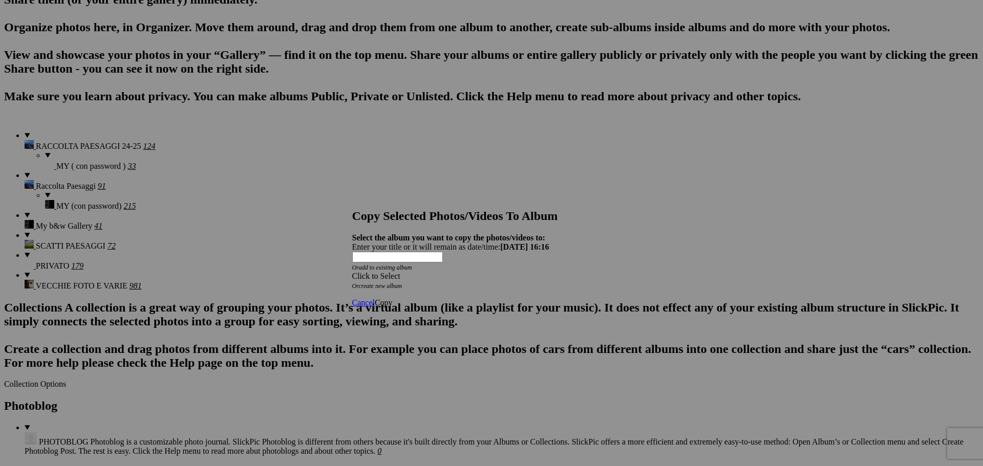
click at [453, 272] on div "Click to Select" at bounding box center [487, 276] width 271 height 9
click at [432, 277] on link "Raccolta Paesaggi" at bounding box center [426, 272] width 60 height 9
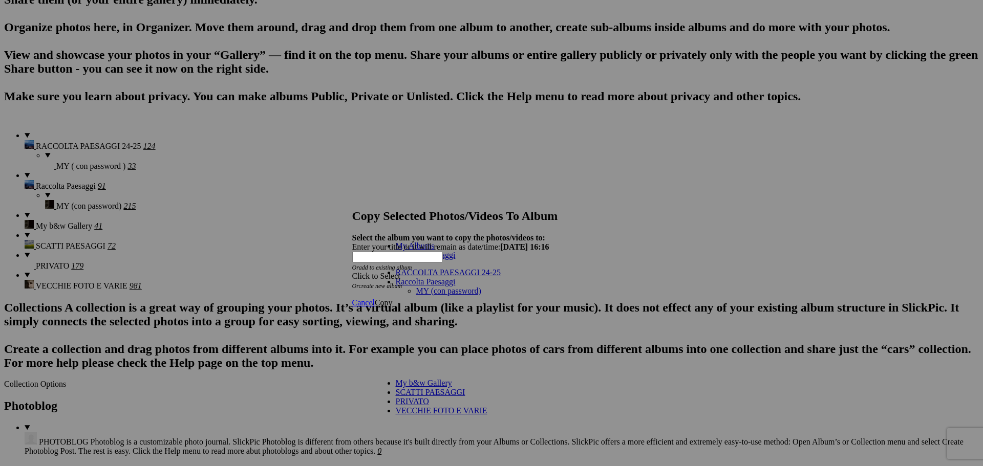
click at [416, 287] on link "MY (con password)" at bounding box center [448, 291] width 65 height 9
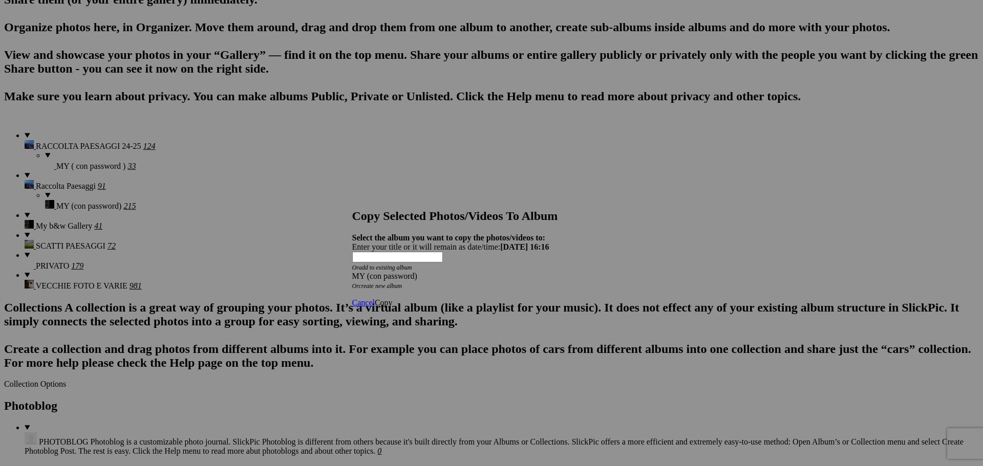
click at [393, 298] on span "Copy" at bounding box center [384, 302] width 18 height 9
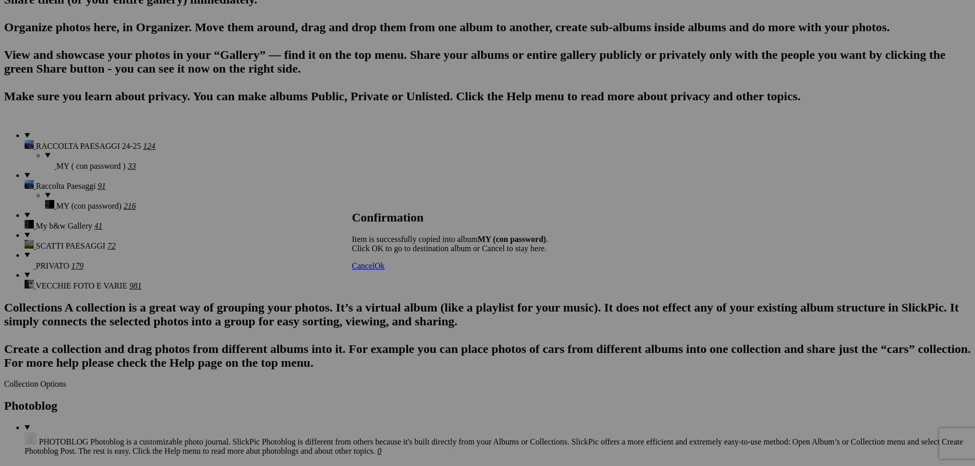
click at [385, 270] on span "Ok" at bounding box center [380, 266] width 10 height 9
